Goal: Transaction & Acquisition: Purchase product/service

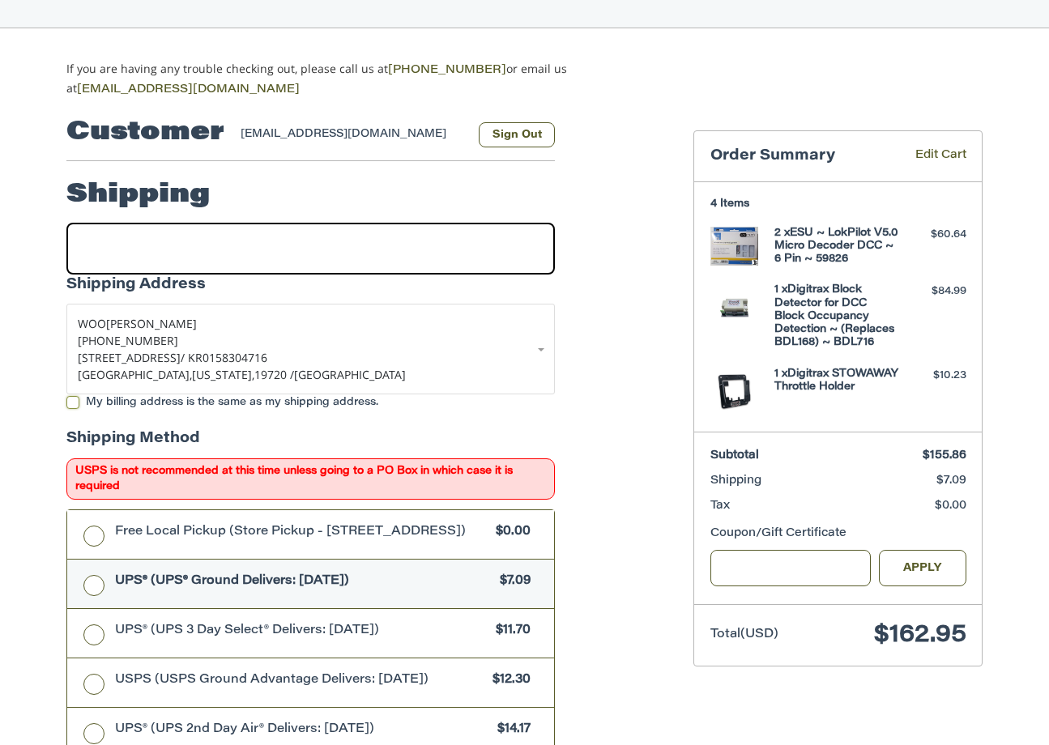
scroll to position [136, 0]
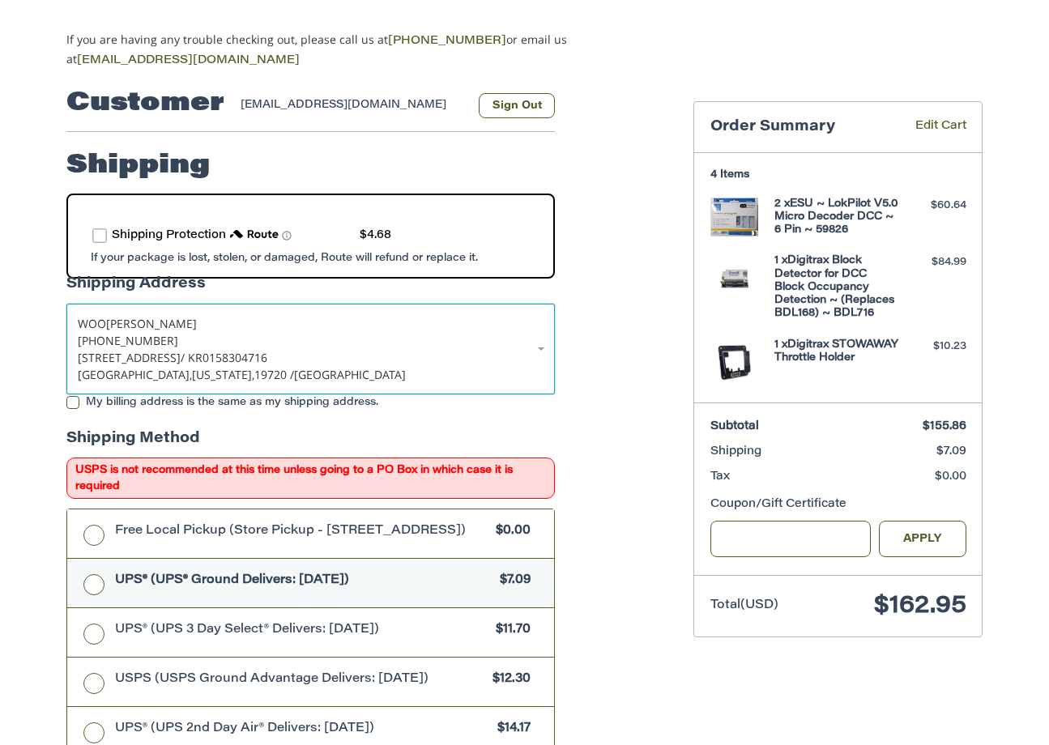
click at [240, 355] on span "/ KR0158304716" at bounding box center [224, 357] width 87 height 15
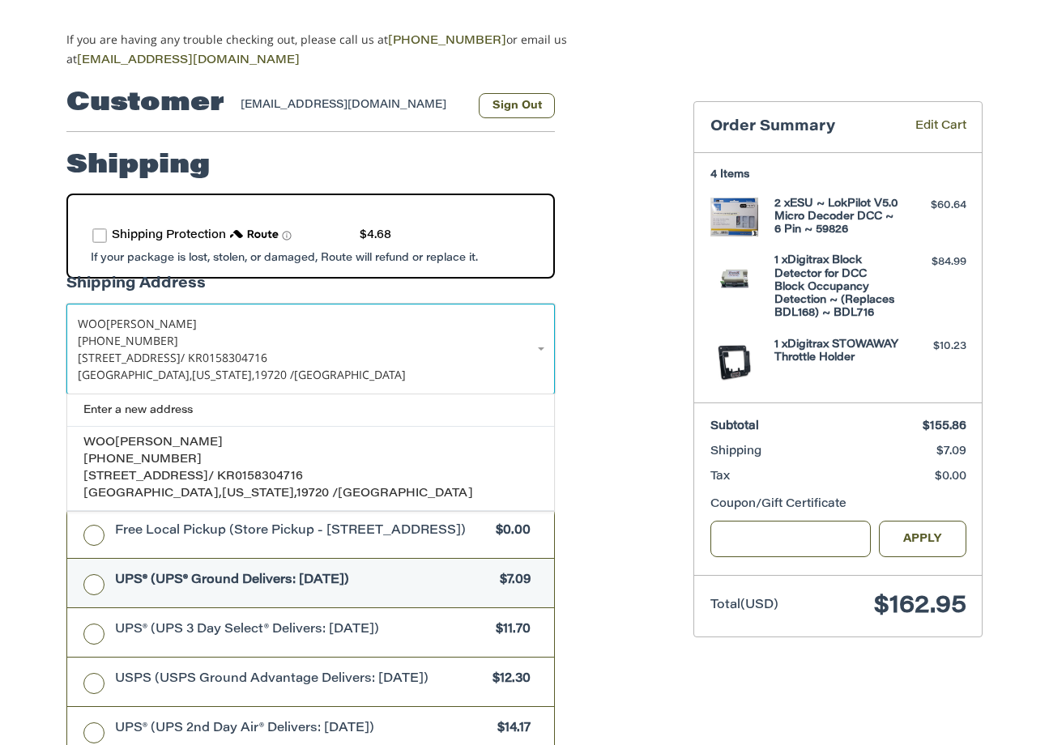
click at [138, 350] on span "[STREET_ADDRESS]" at bounding box center [129, 357] width 103 height 15
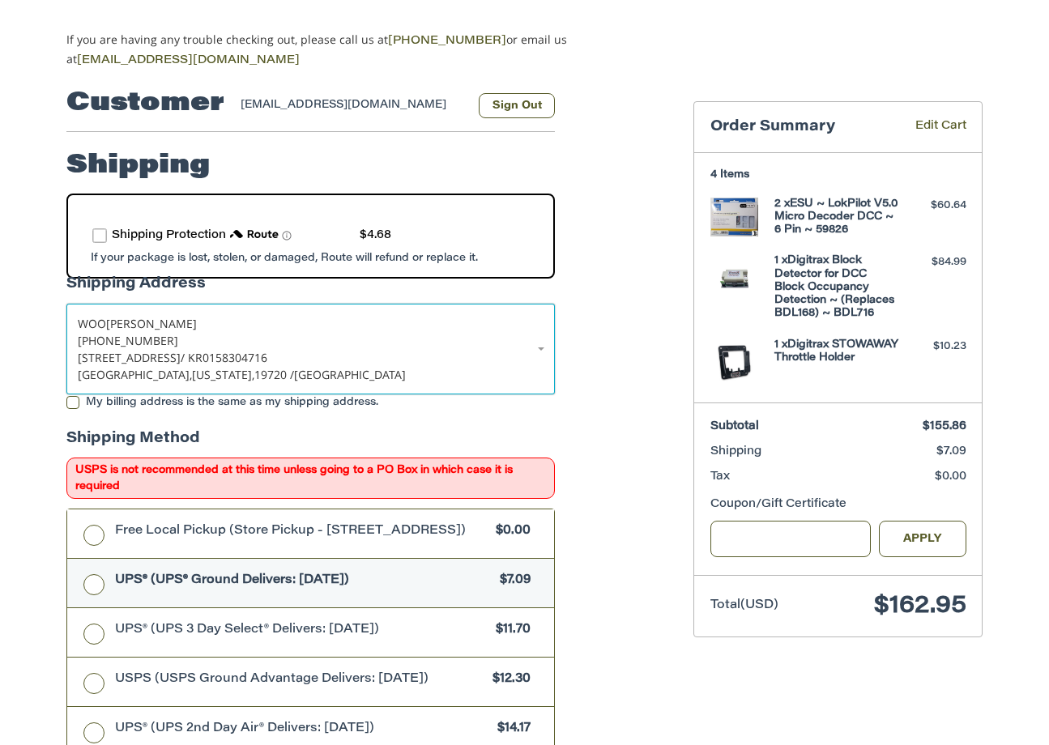
click at [138, 350] on span "[STREET_ADDRESS]" at bounding box center [129, 357] width 103 height 15
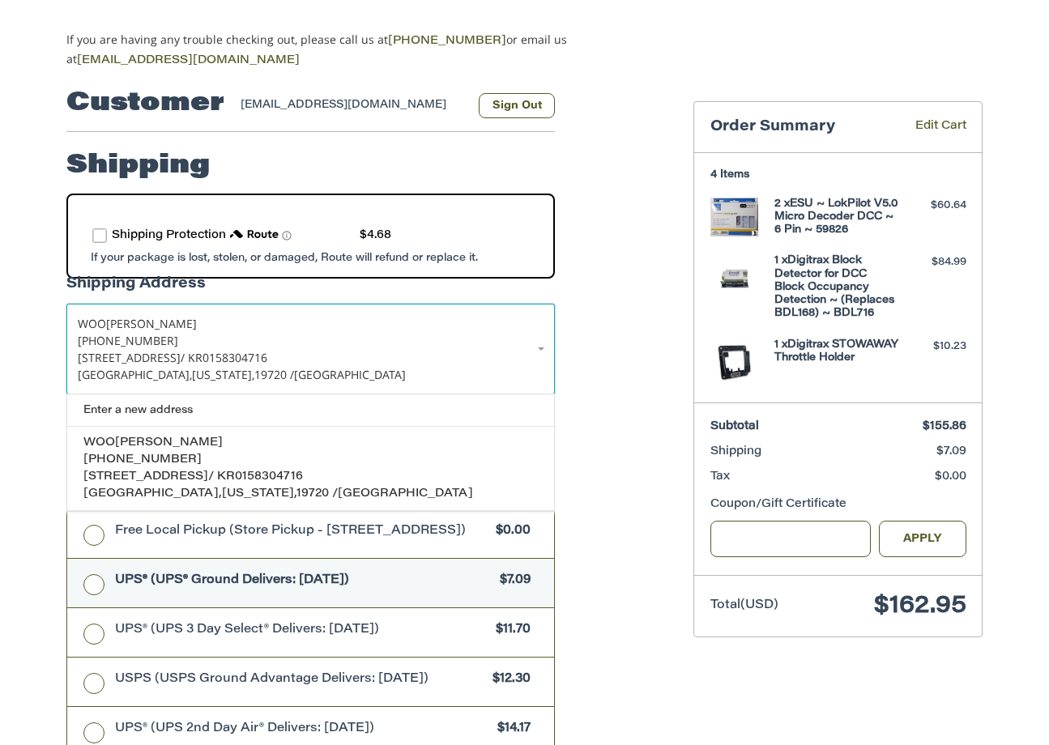
click at [138, 350] on span "[STREET_ADDRESS]" at bounding box center [129, 357] width 103 height 15
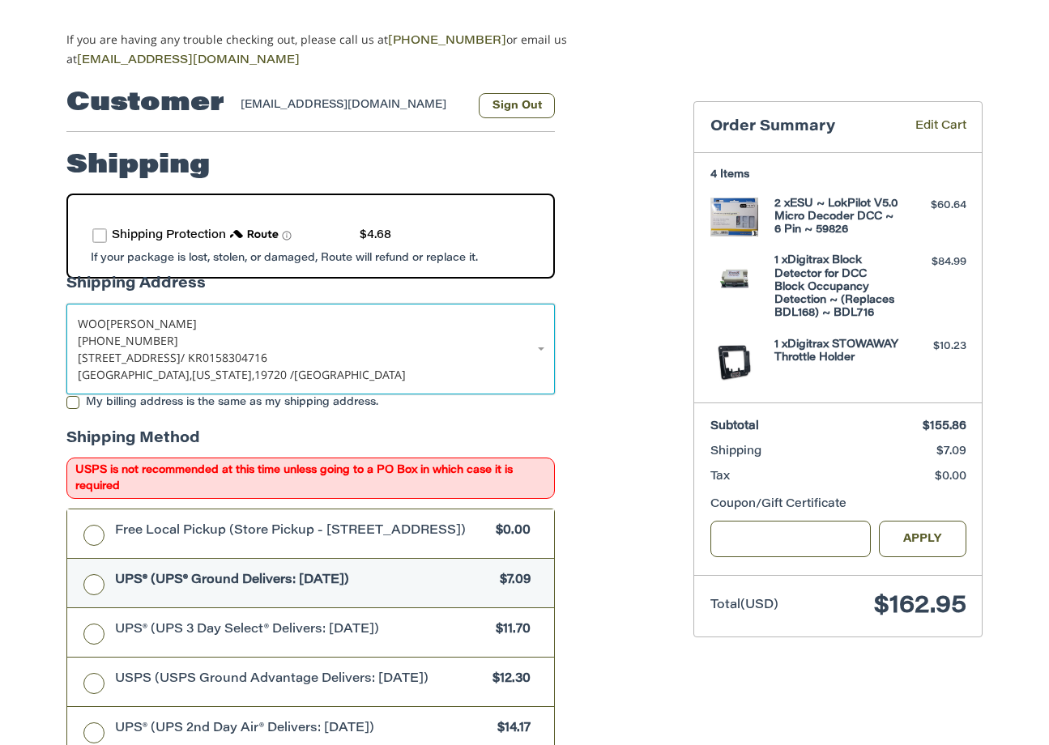
click at [169, 350] on span "[STREET_ADDRESS]" at bounding box center [129, 357] width 103 height 15
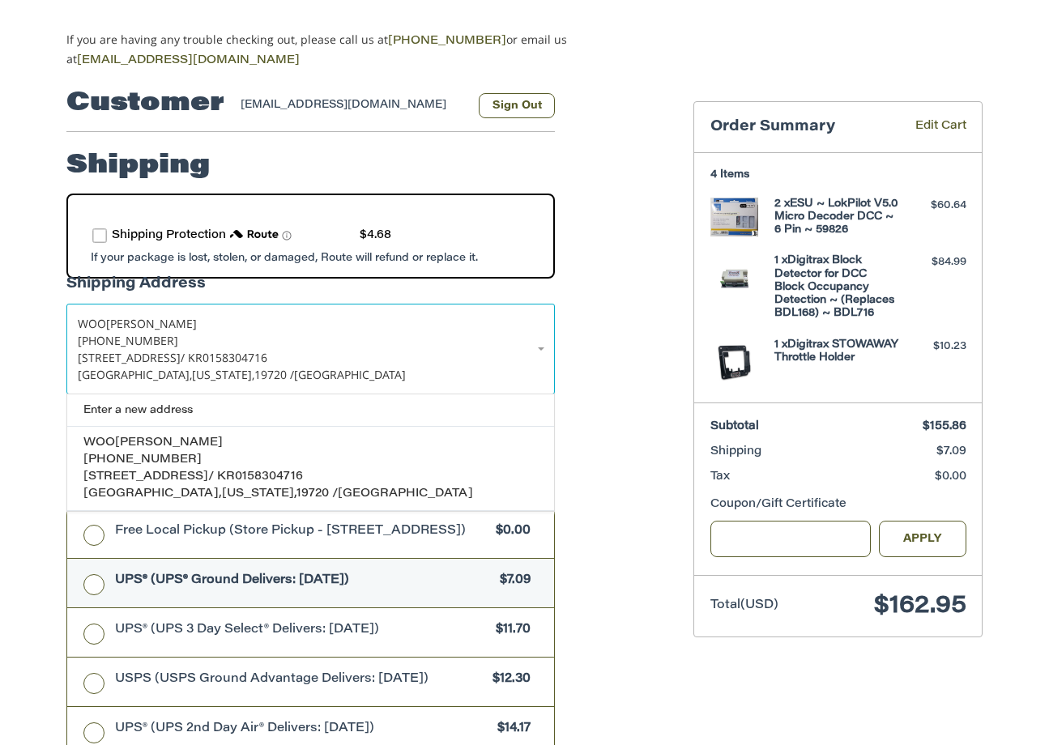
click at [96, 230] on label "route shipping protection selector element" at bounding box center [99, 235] width 15 height 15
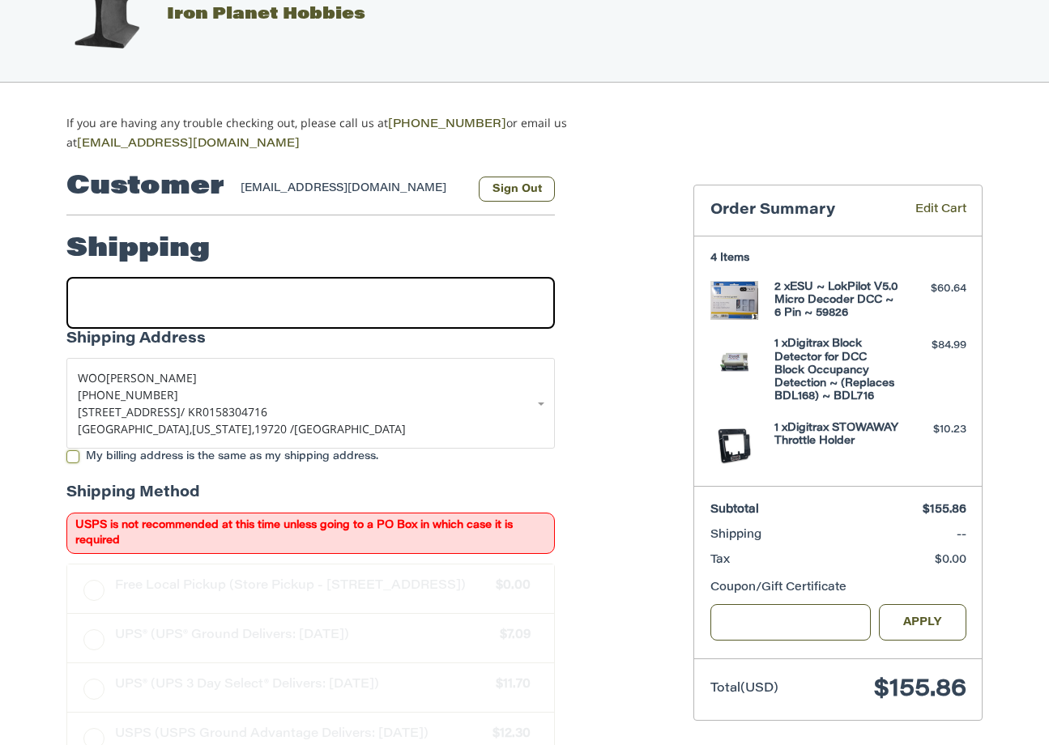
scroll to position [55, 0]
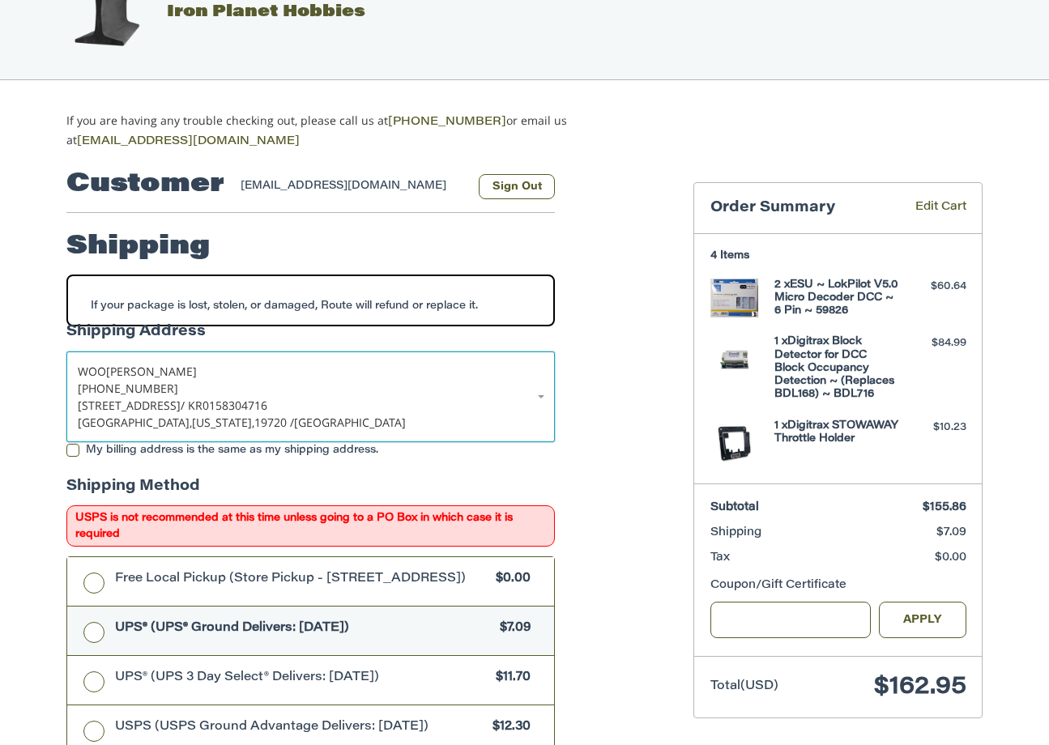
click at [113, 379] on span "[PERSON_NAME]" at bounding box center [151, 371] width 91 height 15
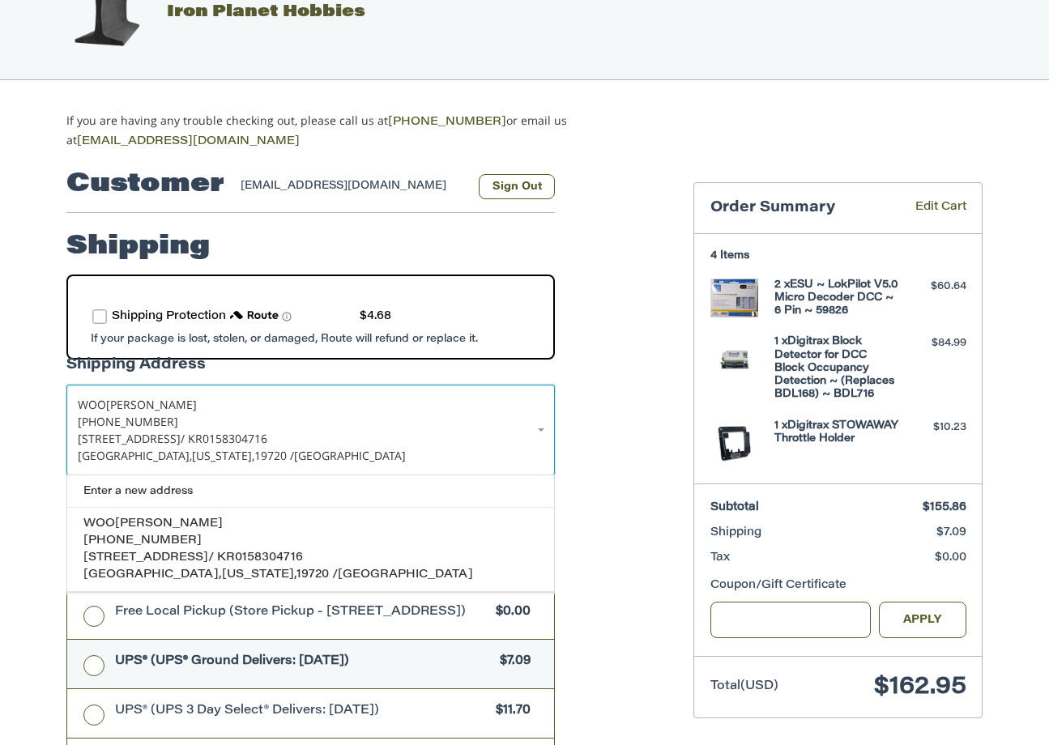
click at [254, 432] on span "/ KR0158304716" at bounding box center [224, 438] width 87 height 15
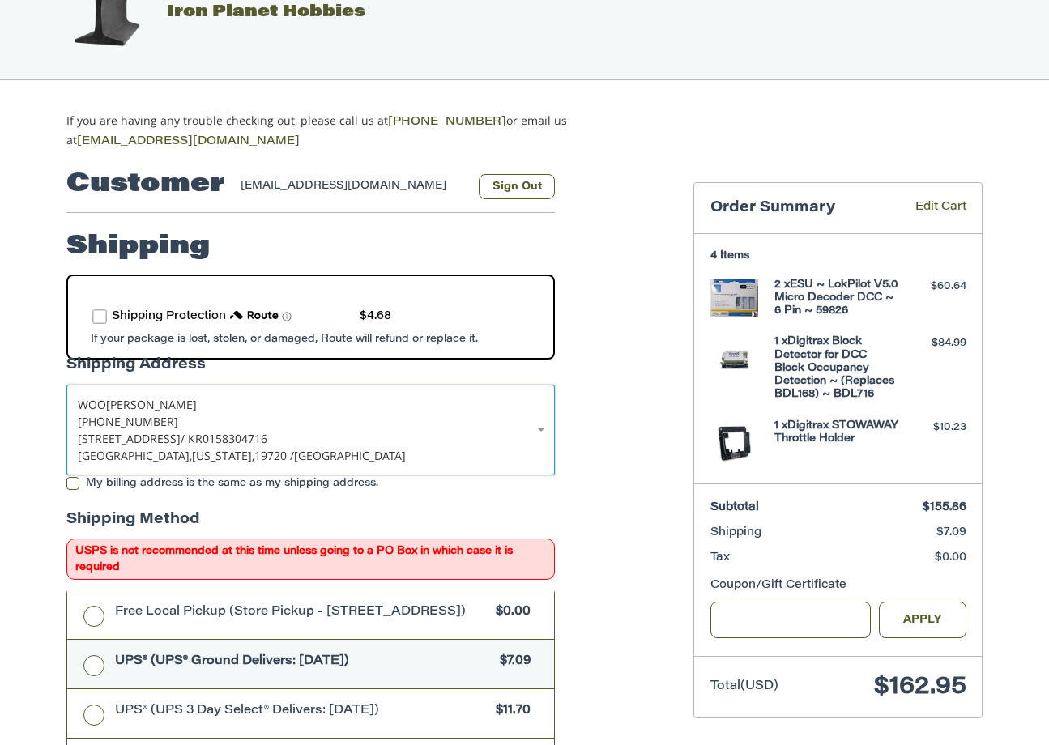
click at [254, 432] on span "/ KR0158304716" at bounding box center [224, 438] width 87 height 15
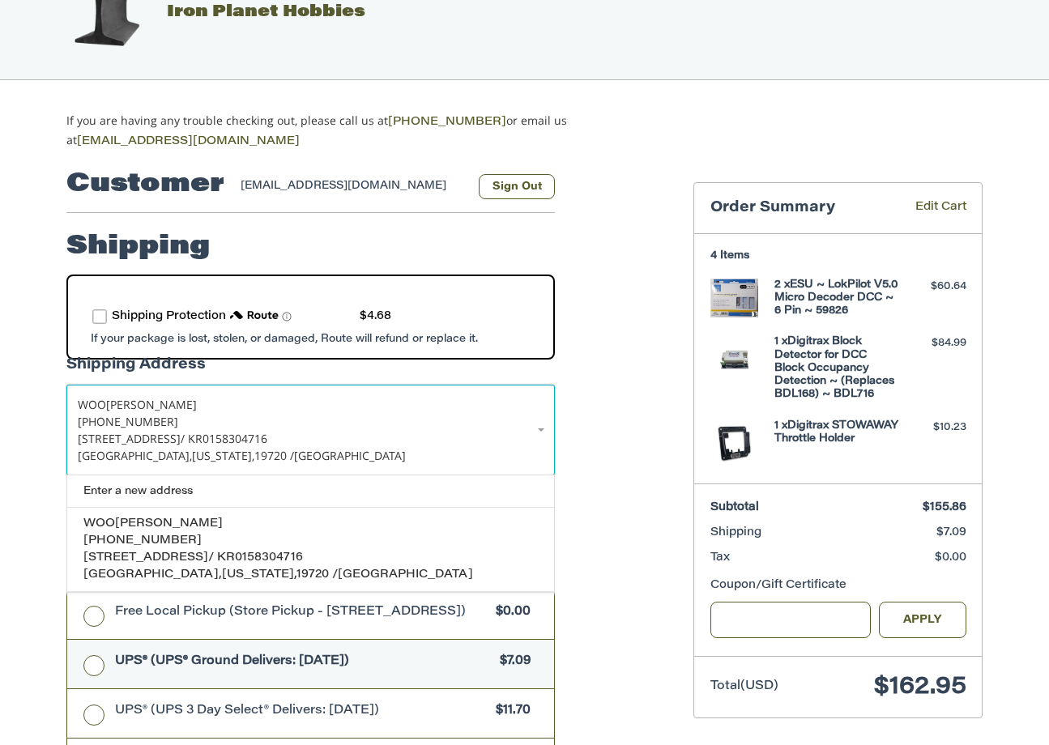
click at [254, 432] on span "/ KR0158304716" at bounding box center [224, 438] width 87 height 15
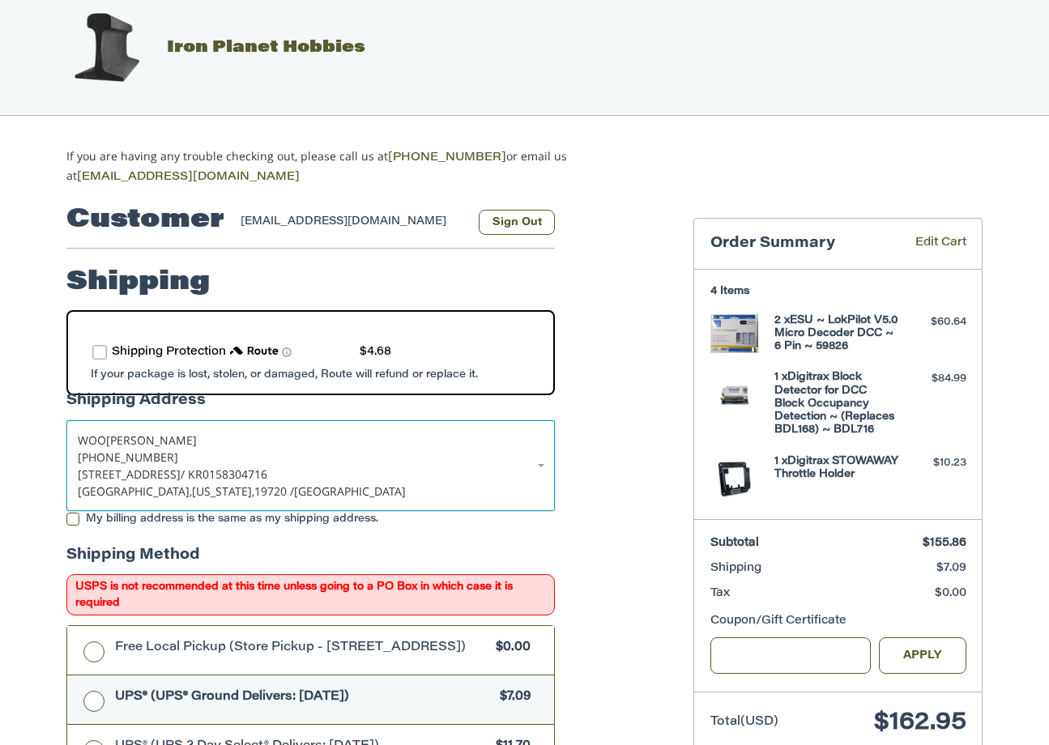
scroll to position [0, 0]
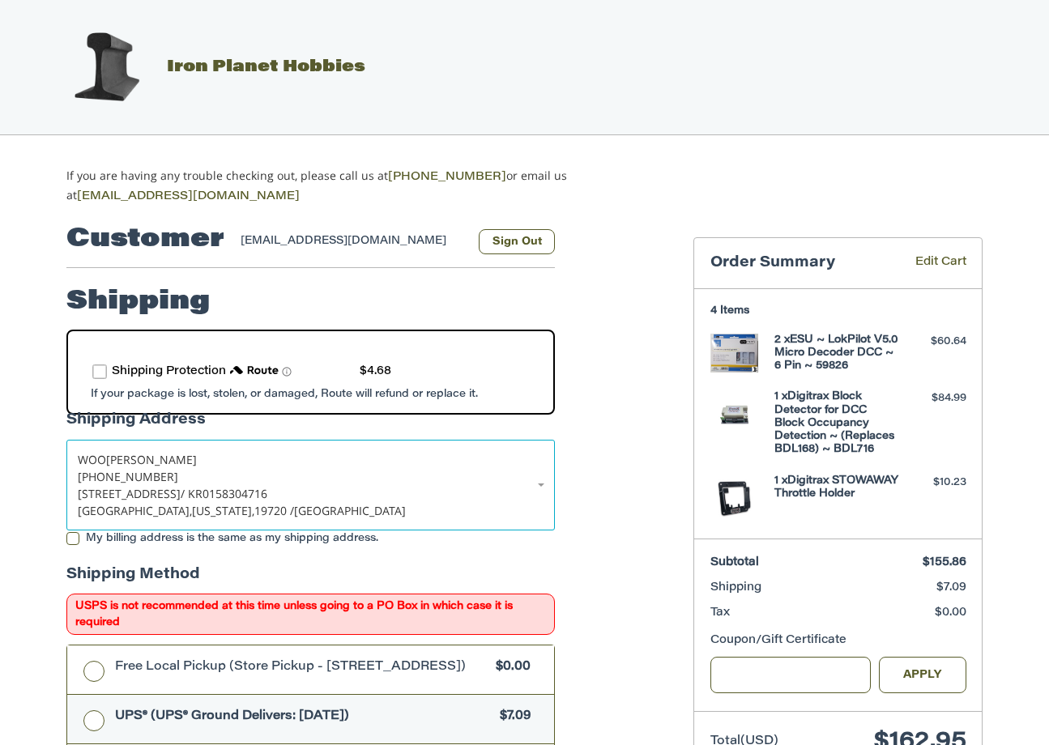
click at [122, 62] on img at bounding box center [106, 67] width 81 height 81
